Goal: Find specific page/section: Find specific page/section

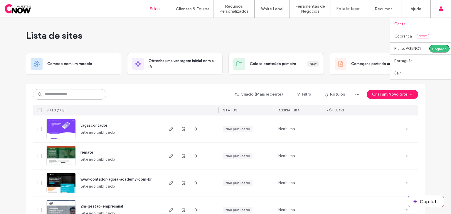
click at [400, 22] on label "Conta" at bounding box center [399, 24] width 11 height 4
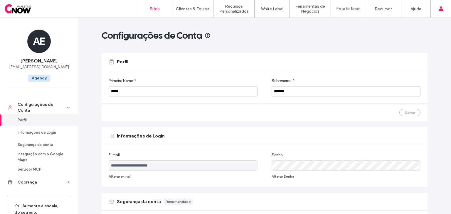
click at [155, 11] on label "Sites" at bounding box center [155, 8] width 10 height 5
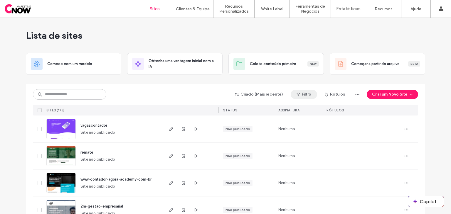
click at [298, 93] on icon "button" at bounding box center [298, 94] width 5 height 5
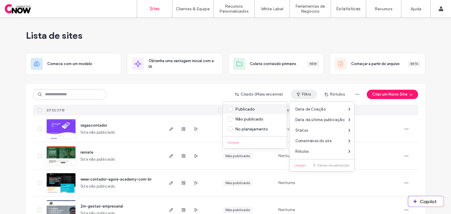
click at [240, 110] on div "Publicado" at bounding box center [257, 109] width 45 height 5
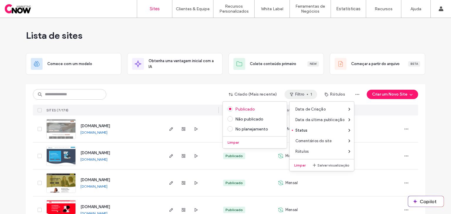
click at [221, 84] on div at bounding box center [225, 82] width 399 height 5
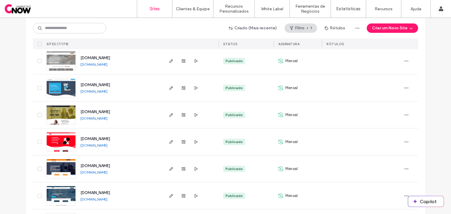
scroll to position [97, 0]
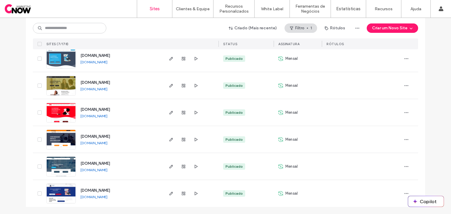
click at [1, 77] on div "Lista de sites Comece com um modelo Obtenha uma vantagem inicial com a IA Colet…" at bounding box center [225, 67] width 451 height 294
click at [159, 8] on label "Sites" at bounding box center [155, 8] width 10 height 5
